Goal: Task Accomplishment & Management: Use online tool/utility

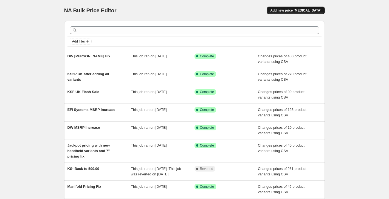
click at [293, 10] on span "Add new price [MEDICAL_DATA]" at bounding box center [295, 10] width 51 height 4
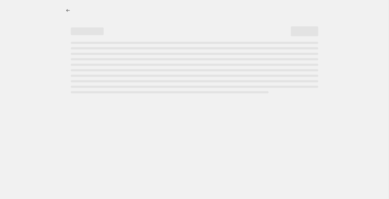
select select "percentage"
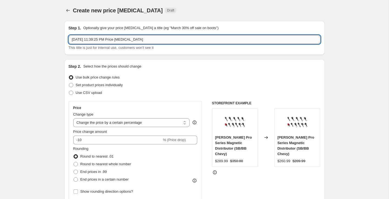
click at [140, 40] on input "Sep 24, 2025, 11:39:25 PM Price change job" at bounding box center [195, 39] width 252 height 9
type input "All Bundle MSRP Fix"
click at [97, 90] on span "Use CSV upload" at bounding box center [89, 92] width 26 height 5
click at [69, 90] on input "Use CSV upload" at bounding box center [69, 90] width 0 height 0
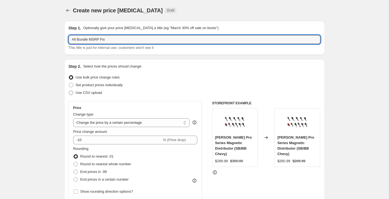
radio input "true"
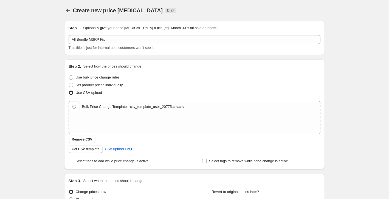
scroll to position [55, 0]
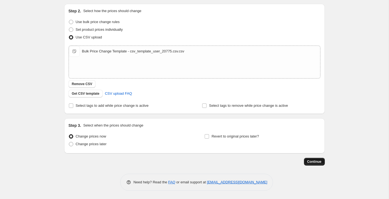
click at [309, 162] on span "Continue" at bounding box center [314, 161] width 14 height 4
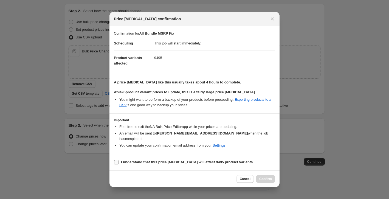
click at [116, 160] on input "I understand that this price [MEDICAL_DATA] will affect 9495 product variants" at bounding box center [116, 162] width 4 height 4
checkbox input "true"
click at [258, 175] on button "Confirm" at bounding box center [265, 179] width 19 height 8
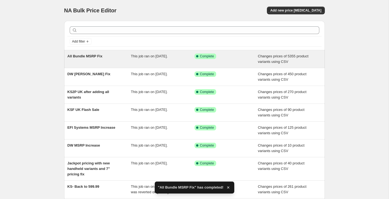
click at [92, 54] on span "All Bundle MSRP Fix" at bounding box center [84, 56] width 35 height 4
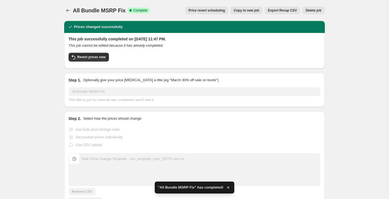
scroll to position [7, 0]
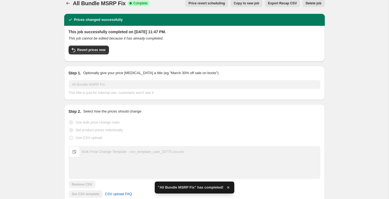
click at [289, 2] on span "Export Recap CSV" at bounding box center [282, 3] width 29 height 4
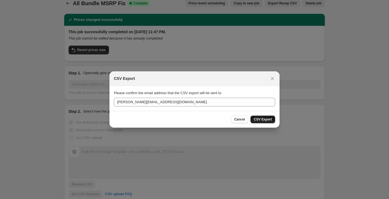
click at [264, 116] on button "CSV Export" at bounding box center [262, 119] width 25 height 8
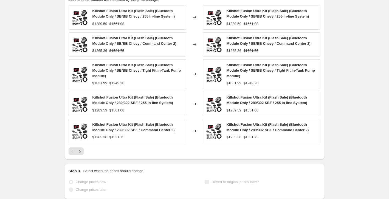
scroll to position [251, 0]
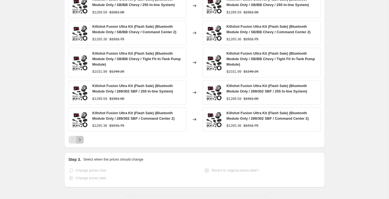
click at [83, 138] on button "Next" at bounding box center [80, 140] width 8 height 8
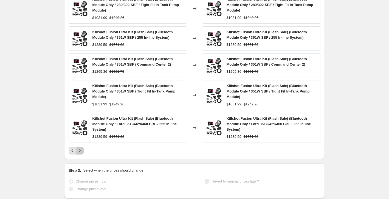
click at [81, 150] on icon "Next" at bounding box center [79, 150] width 5 height 5
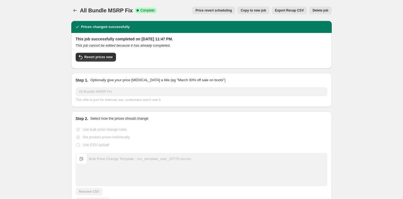
click at [326, 10] on span "Delete job" at bounding box center [320, 10] width 16 height 4
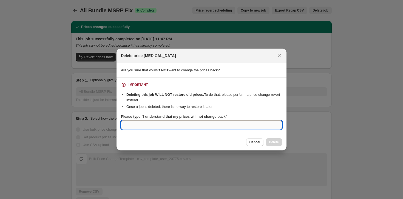
click at [252, 126] on input "Please type "I understand that my prices will not change back"" at bounding box center [201, 124] width 161 height 9
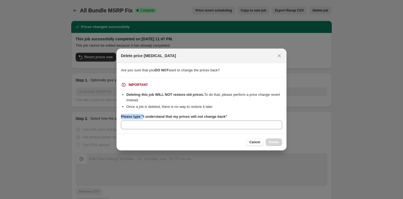
drag, startPoint x: 143, startPoint y: 117, endPoint x: 252, endPoint y: 107, distance: 109.0
click at [252, 107] on div "IMPORTANT Deleting this job WILL NOT restore old prices. To do that, please per…" at bounding box center [201, 105] width 161 height 47
click at [282, 56] on icon "Close" at bounding box center [278, 55] width 5 height 5
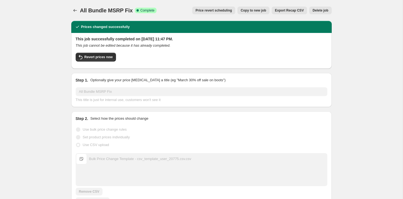
click at [81, 51] on div "This job successfully completed on [DATE] 11:47 PM. This job cannot be edited b…" at bounding box center [202, 50] width 252 height 28
click at [84, 56] on span "Revert prices now" at bounding box center [98, 57] width 28 height 4
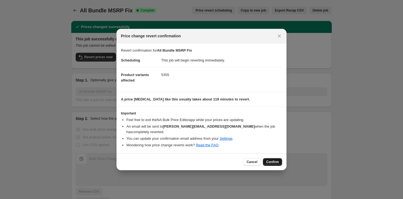
click at [275, 161] on button "Confirm" at bounding box center [272, 162] width 19 height 8
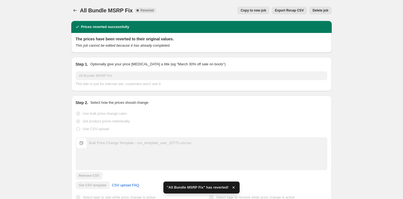
click at [321, 8] on button "Delete job" at bounding box center [320, 11] width 22 height 8
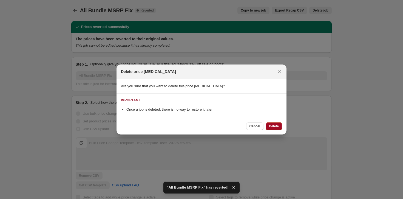
click at [276, 126] on span "Delete" at bounding box center [274, 126] width 10 height 4
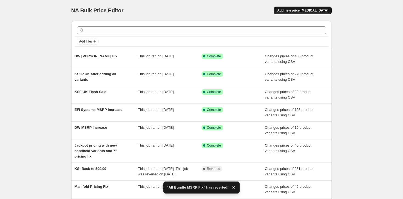
click at [291, 11] on span "Add new price [MEDICAL_DATA]" at bounding box center [302, 10] width 51 height 4
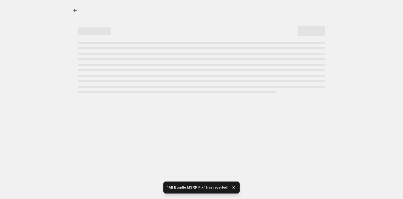
select select "percentage"
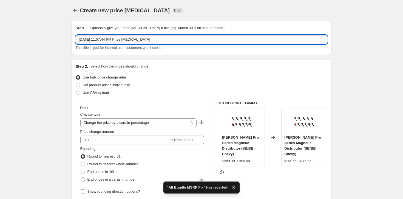
click at [119, 40] on input "[DATE] 11:57:44 PM Price [MEDICAL_DATA]" at bounding box center [202, 39] width 252 height 9
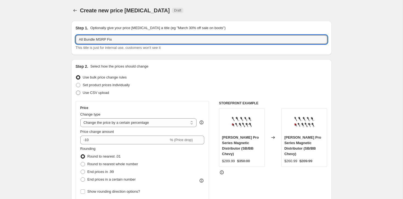
type input "All Bundle MSRP Fix"
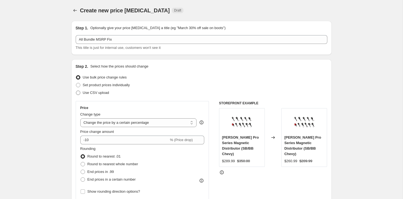
click at [98, 93] on span "Use CSV upload" at bounding box center [96, 92] width 26 height 4
click at [76, 91] on input "Use CSV upload" at bounding box center [76, 90] width 0 height 0
radio input "true"
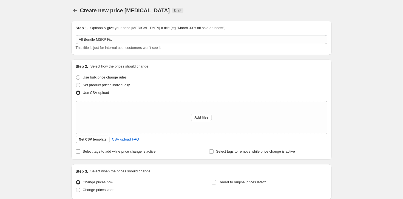
scroll to position [46, 0]
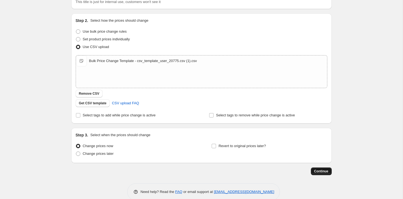
click at [317, 172] on span "Continue" at bounding box center [321, 171] width 14 height 4
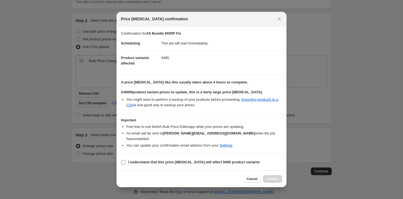
click at [168, 160] on b "I understand that this price [MEDICAL_DATA] will affect 9495 product variants" at bounding box center [194, 162] width 132 height 4
click at [126, 160] on input "I understand that this price [MEDICAL_DATA] will affect 9495 product variants" at bounding box center [123, 162] width 4 height 4
checkbox input "true"
click at [272, 177] on span "Confirm" at bounding box center [272, 178] width 13 height 4
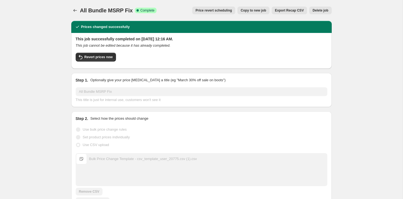
click at [278, 12] on span "Export Recap CSV" at bounding box center [289, 10] width 29 height 4
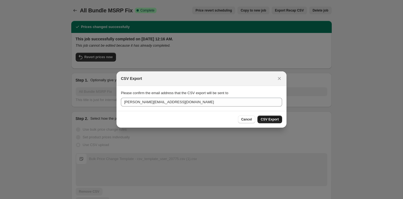
click at [264, 118] on span "CSV Export" at bounding box center [270, 119] width 18 height 4
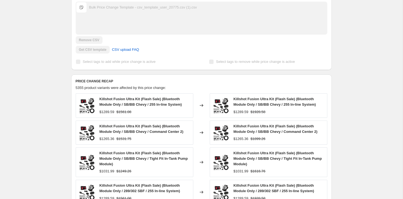
scroll to position [208, 0]
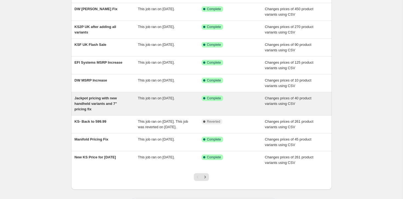
scroll to position [95, 0]
